Goal: Transaction & Acquisition: Subscribe to service/newsletter

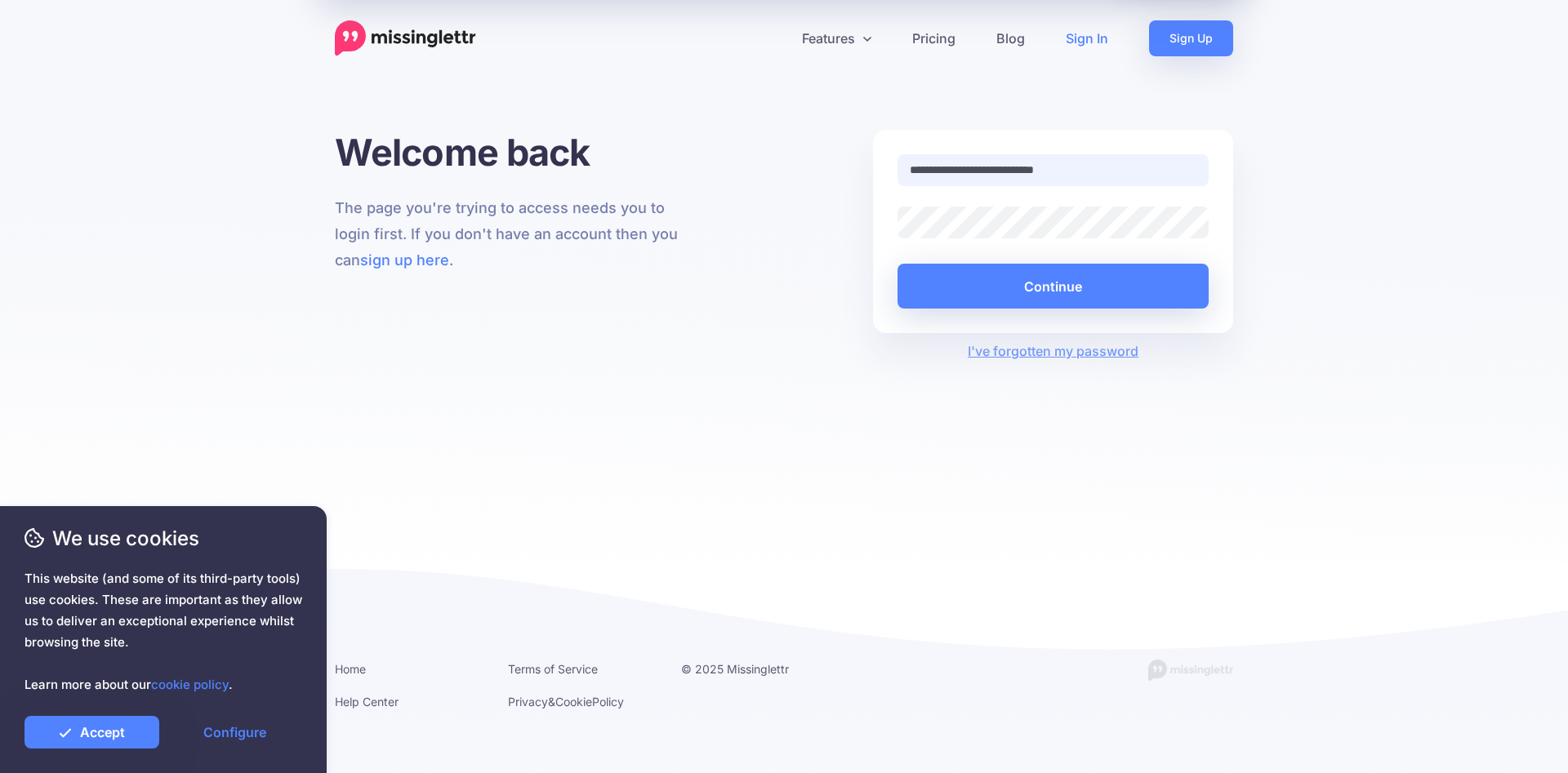
type input "**********"
click at [1212, 37] on link "Sign Up" at bounding box center [1191, 38] width 84 height 36
click at [125, 729] on link "Accept" at bounding box center [92, 732] width 135 height 32
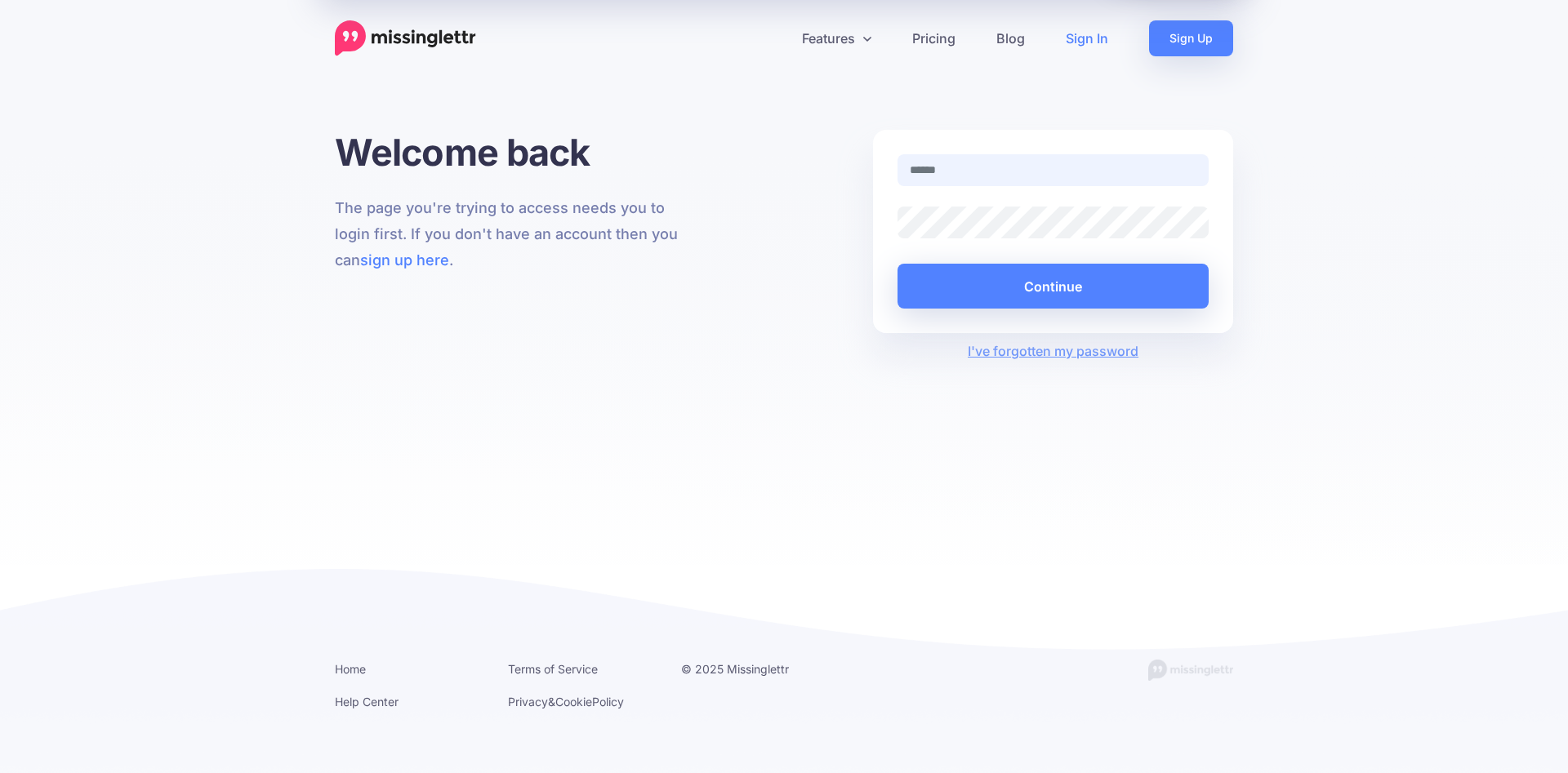
click at [934, 166] on input "text" at bounding box center [1054, 170] width 311 height 32
click at [898, 186] on div at bounding box center [898, 186] width 0 height 0
click at [898, 239] on div at bounding box center [898, 239] width 0 height 0
